Goal: Task Accomplishment & Management: Complete application form

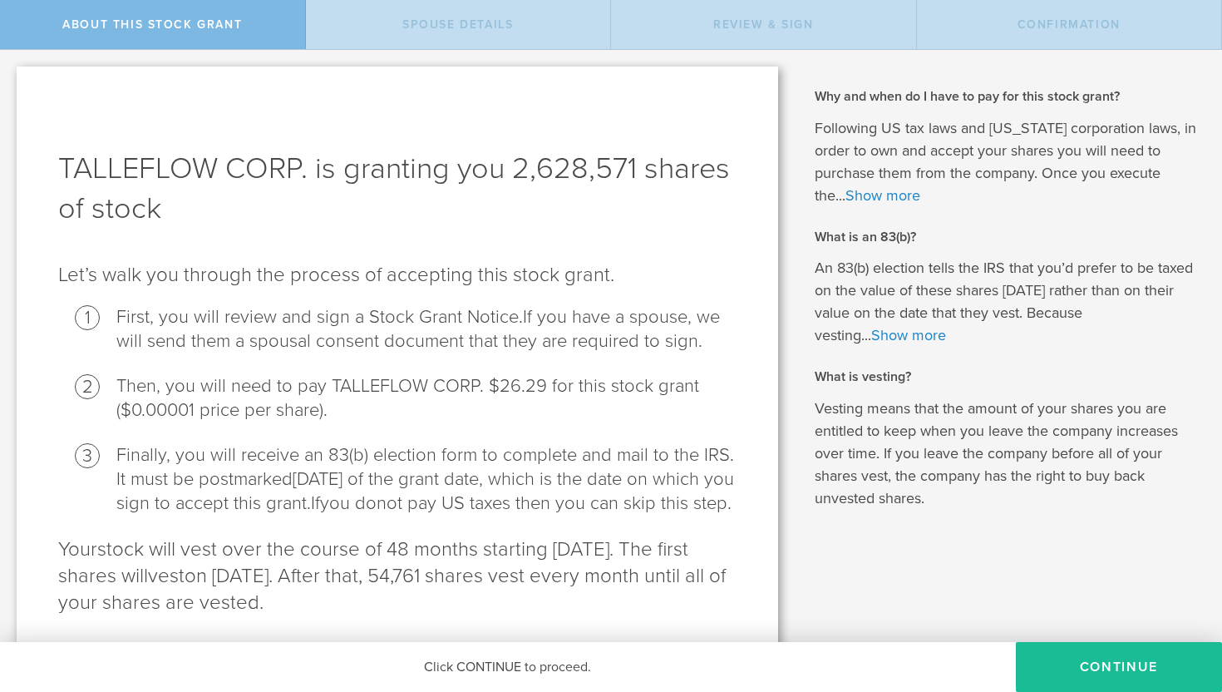
click at [1079, 639] on div "Why and when do I have to pay for this stock grant? Following US tax laws and […" at bounding box center [1009, 372] width 428 height 645
click at [1083, 658] on button "CONTINUE" at bounding box center [1119, 667] width 206 height 50
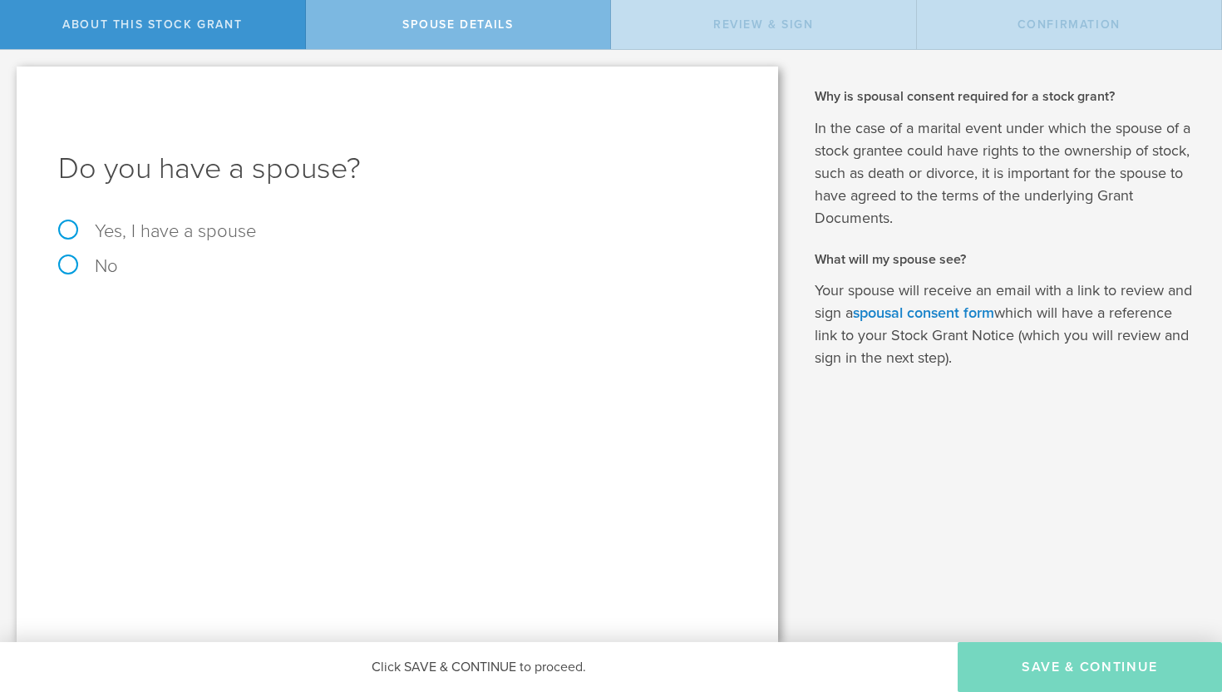
click at [71, 263] on label "No" at bounding box center [397, 266] width 678 height 18
click at [11, 76] on input "No" at bounding box center [5, 63] width 11 height 27
radio input "true"
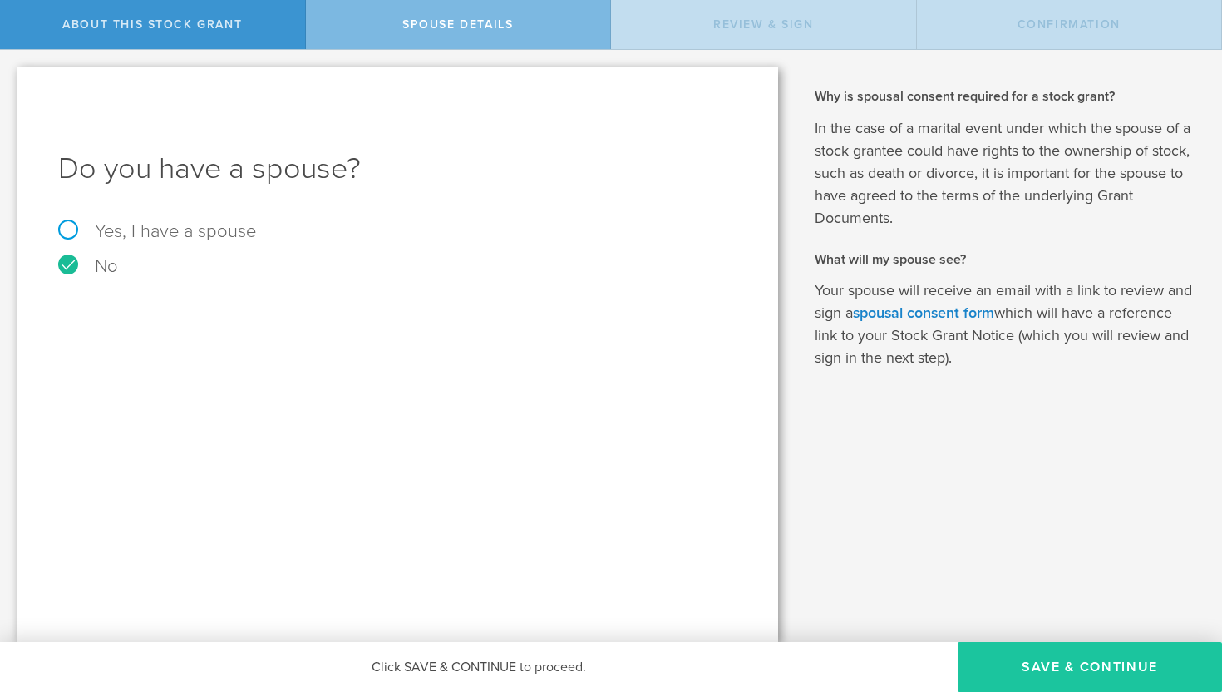
click at [1134, 663] on button "Save & Continue" at bounding box center [1090, 667] width 264 height 50
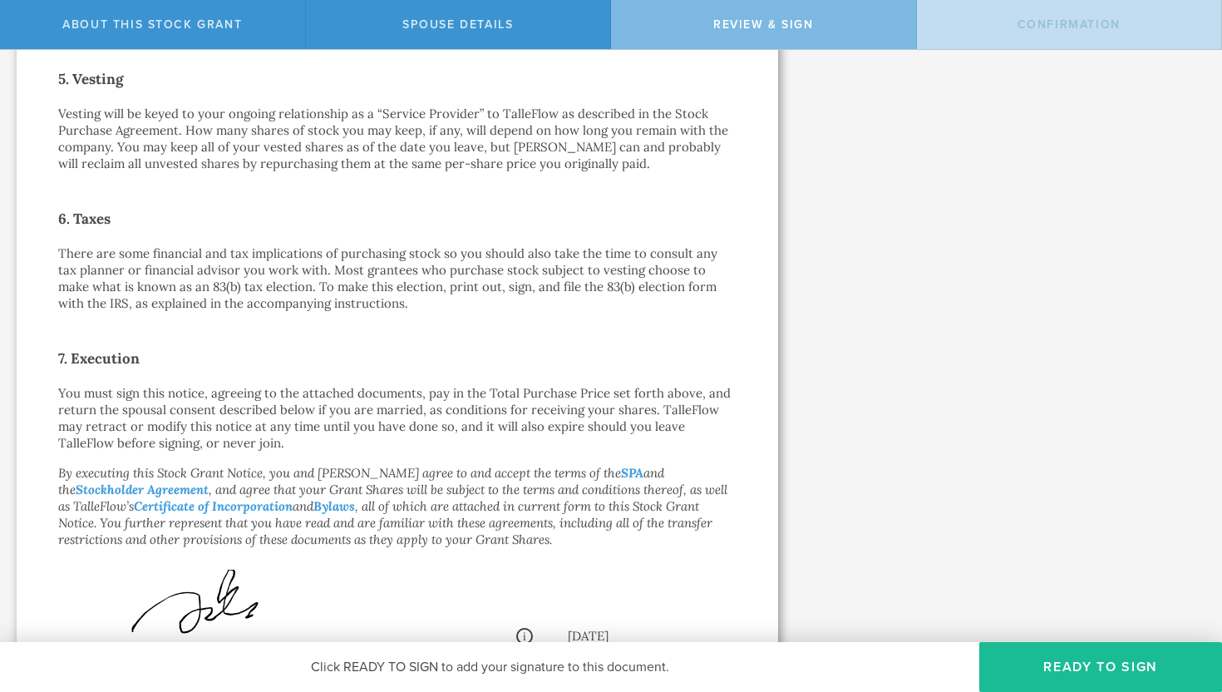
scroll to position [1180, 0]
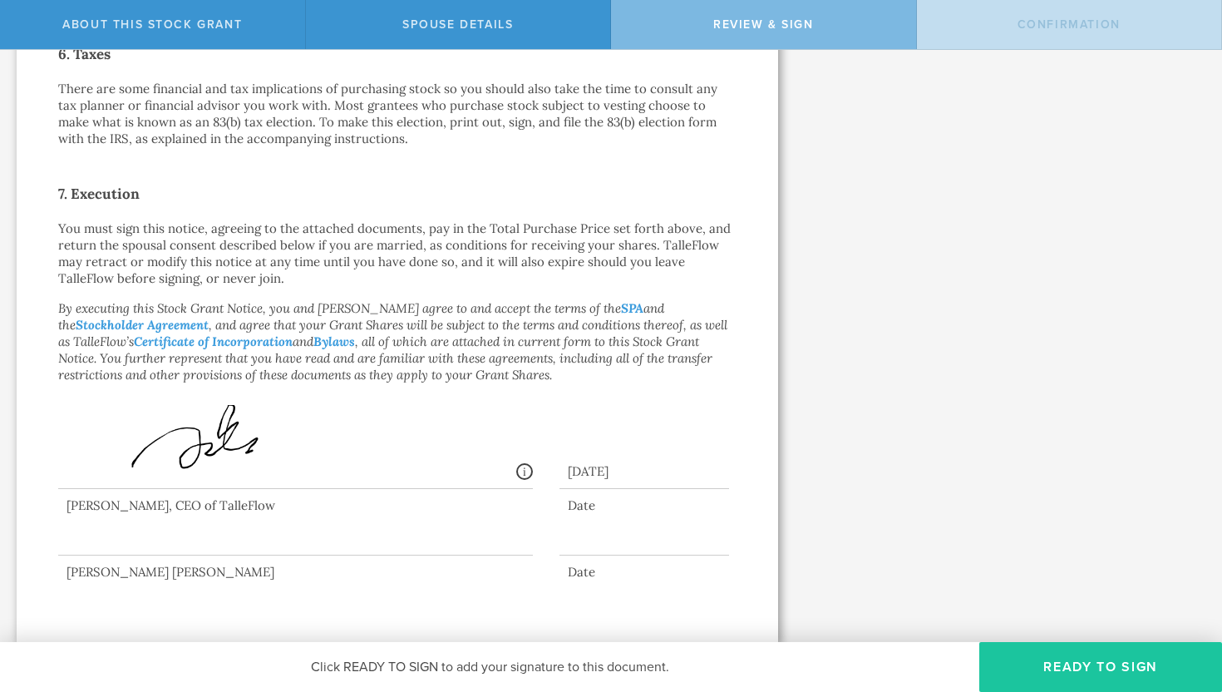
click at [1040, 658] on button "Ready to Sign" at bounding box center [1100, 667] width 243 height 50
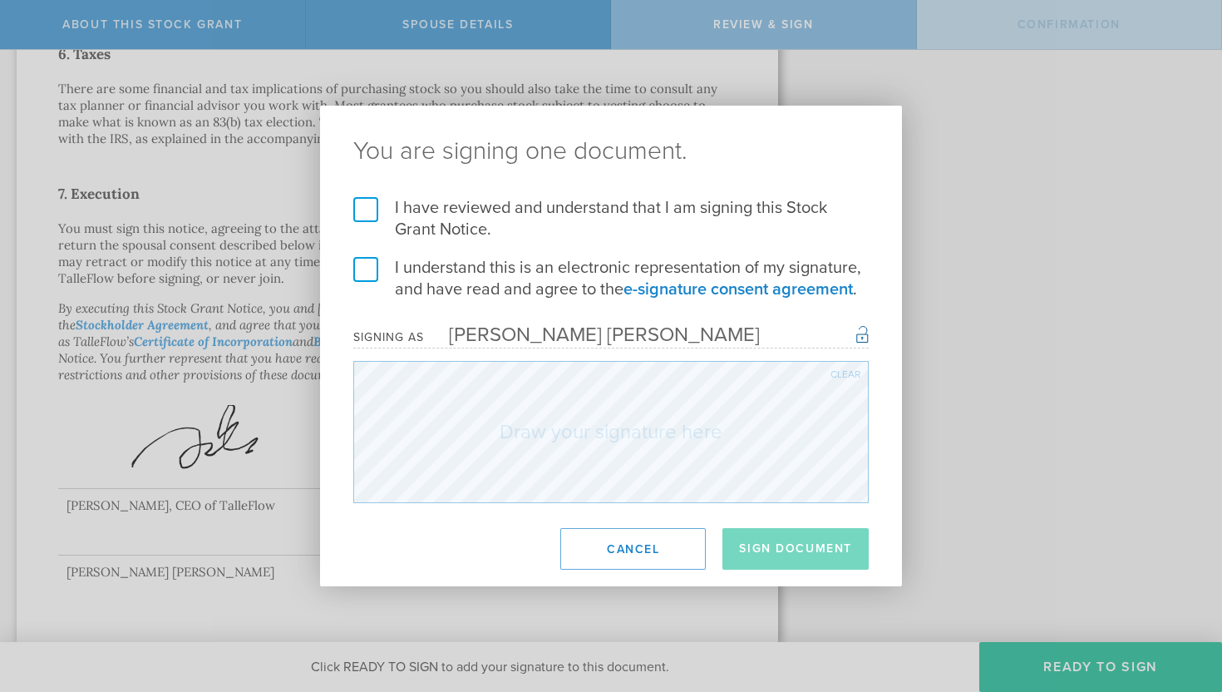
click at [364, 214] on label "I have reviewed and understand that I am signing this Stock Grant Notice." at bounding box center [610, 218] width 515 height 43
click at [0, 0] on input "I have reviewed and understand that I am signing this Stock Grant Notice." at bounding box center [0, 0] width 0 height 0
click at [364, 261] on label "I understand this is an electronic representation of my signature, and have rea…" at bounding box center [610, 278] width 515 height 43
click at [0, 0] on input "I understand this is an electronic representation of my signature, and have rea…" at bounding box center [0, 0] width 0 height 0
click at [837, 376] on div "Clear" at bounding box center [846, 374] width 30 height 10
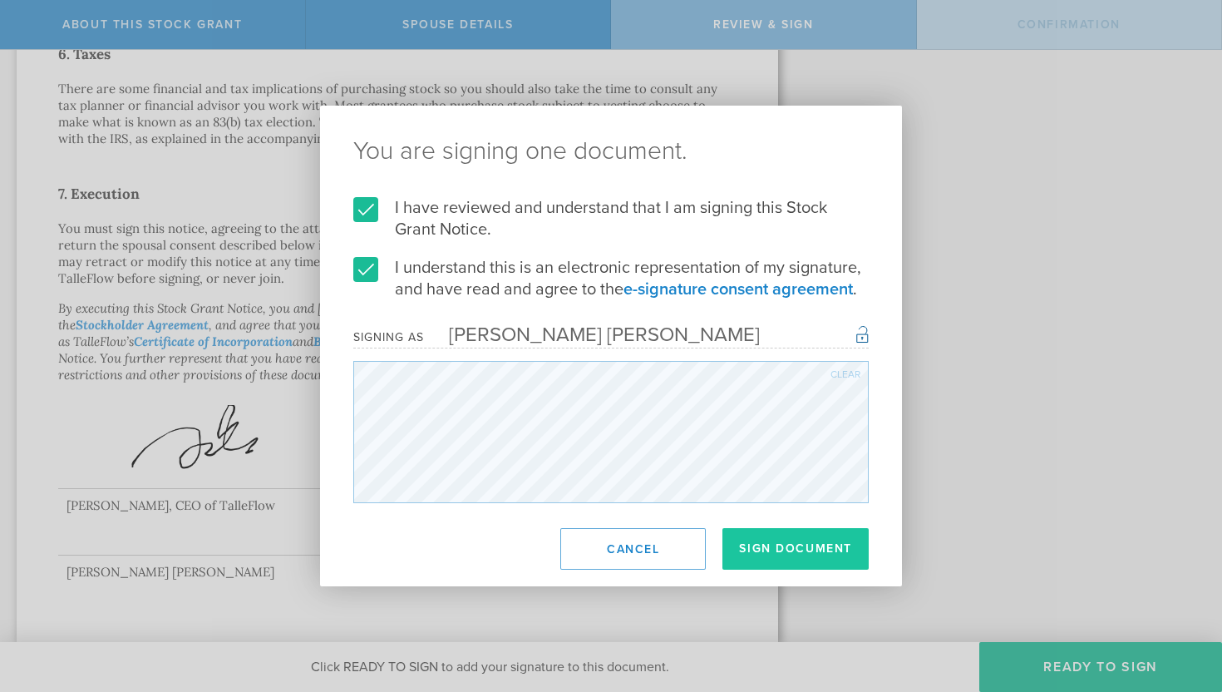
click at [791, 537] on button "Sign Document" at bounding box center [795, 549] width 146 height 42
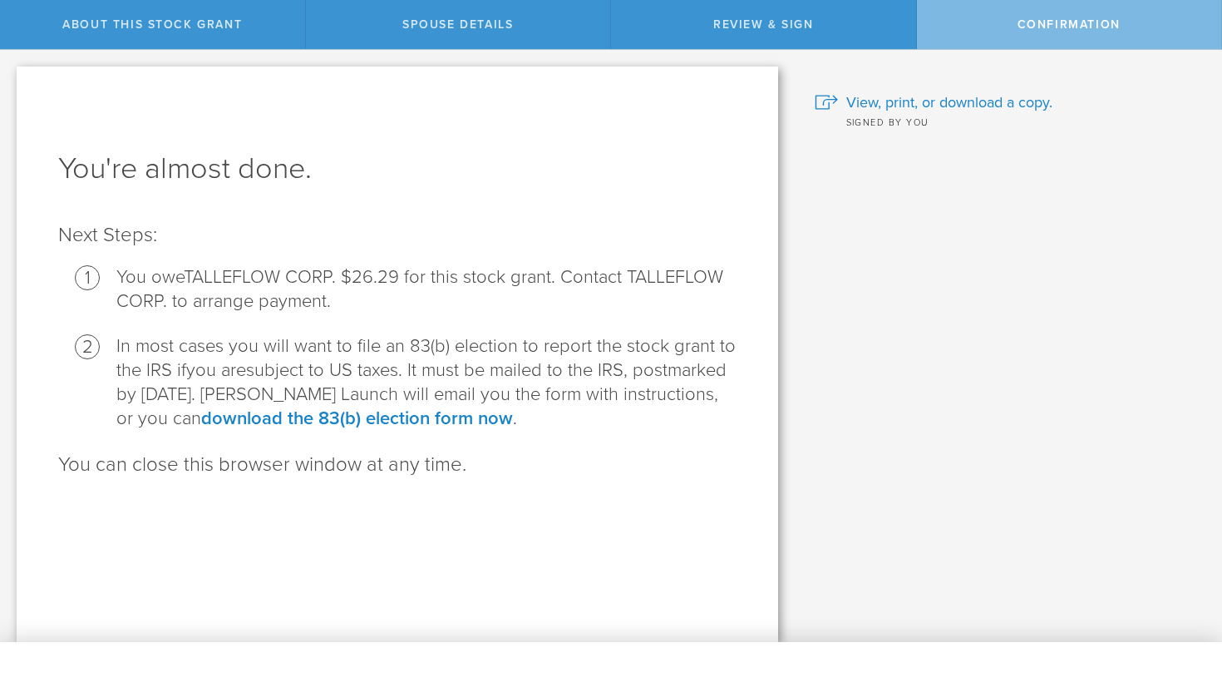
scroll to position [0, 0]
click at [461, 416] on link "download the 83(b) election form now" at bounding box center [357, 418] width 312 height 22
click at [855, 99] on span "View, print, or download a copy." at bounding box center [949, 102] width 206 height 22
